Goal: Find specific page/section: Find specific page/section

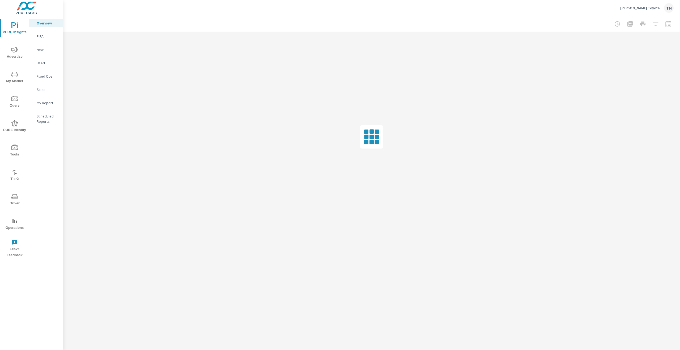
click at [39, 34] on p "PIPA" at bounding box center [48, 36] width 22 height 5
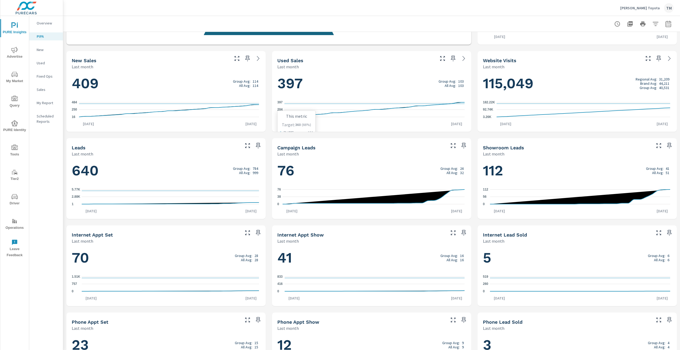
scroll to position [178, 0]
